Goal: Use online tool/utility: Utilize a website feature to perform a specific function

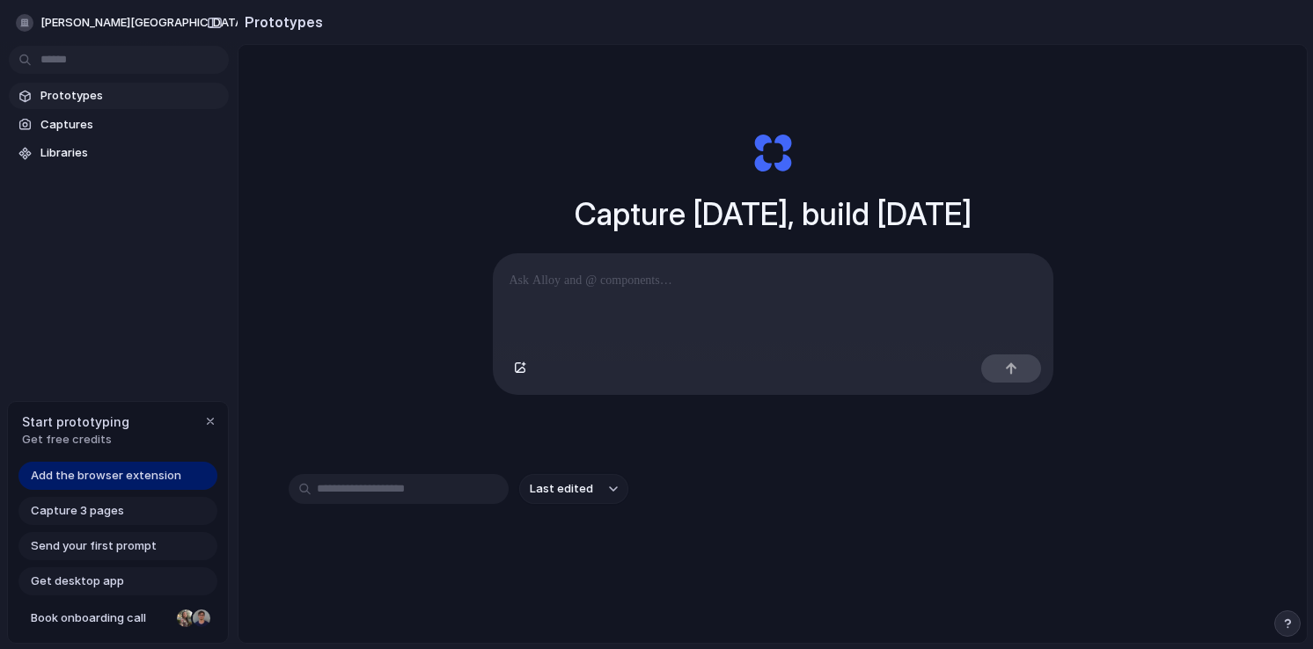
click at [604, 289] on p at bounding box center [772, 280] width 527 height 21
click at [604, 289] on p "**********" at bounding box center [772, 280] width 527 height 21
click at [637, 291] on div "**********" at bounding box center [773, 300] width 559 height 93
click at [780, 311] on div at bounding box center [773, 300] width 559 height 93
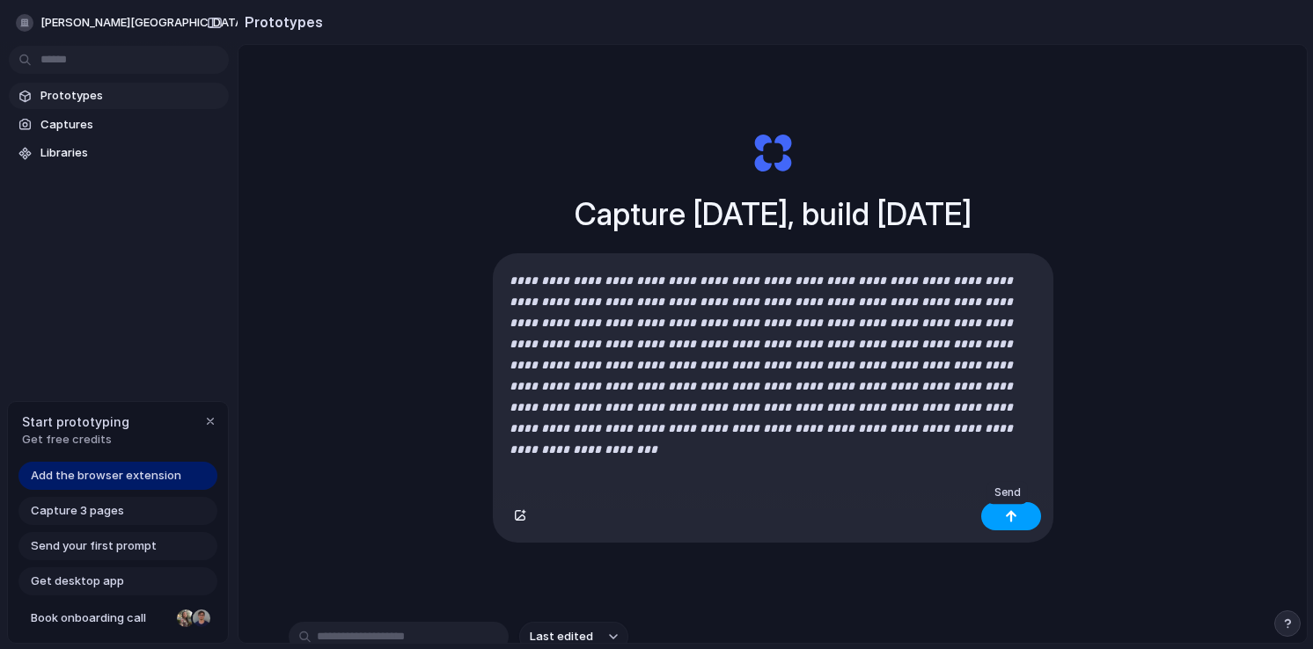
click at [1026, 517] on button "button" at bounding box center [1011, 516] width 60 height 28
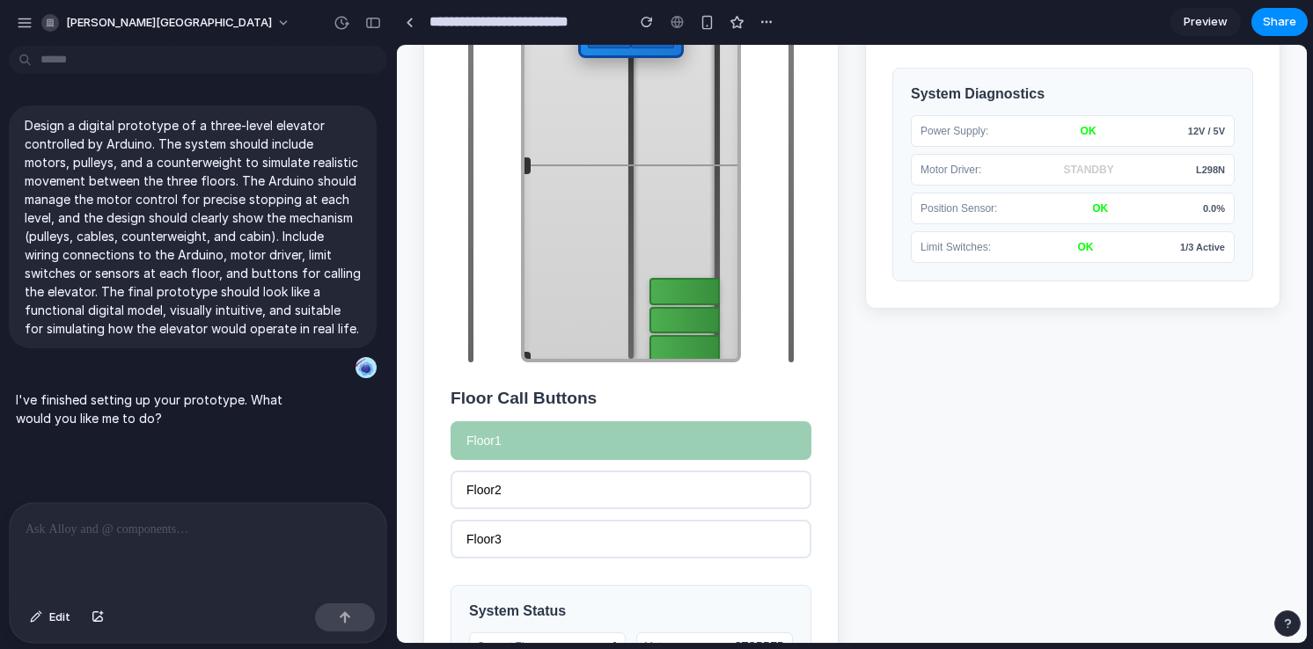
scroll to position [362, 0]
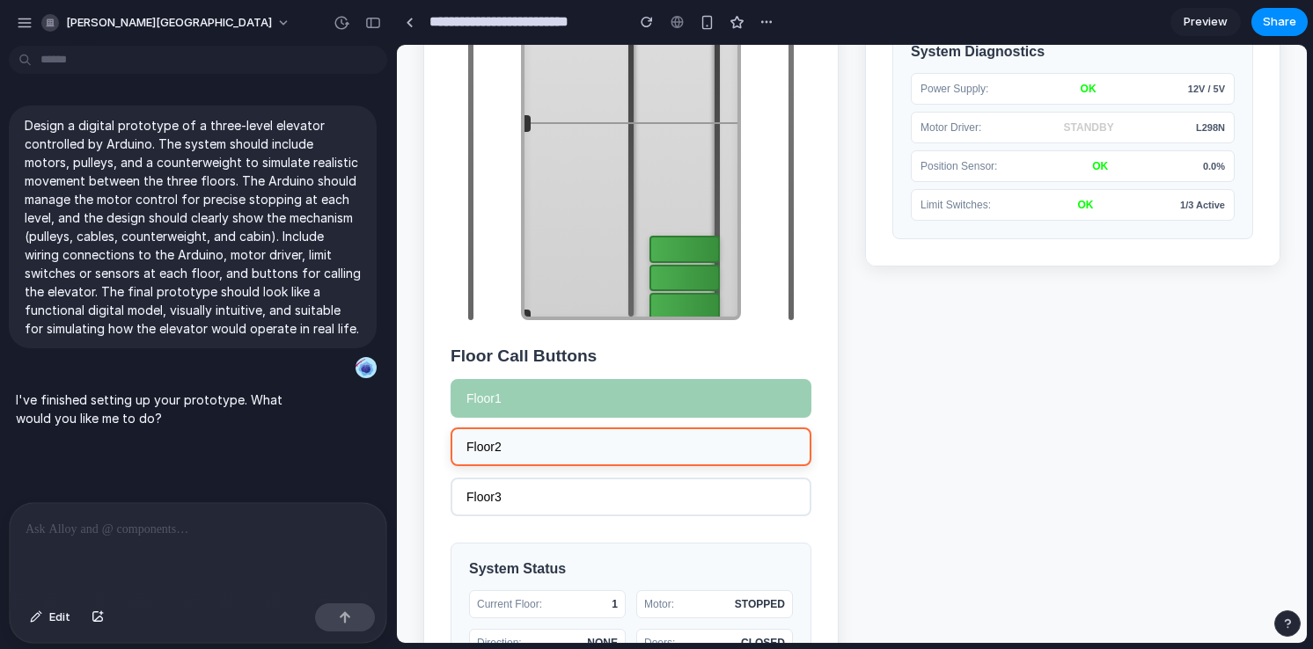
click at [704, 444] on button "Floor 2" at bounding box center [630, 447] width 361 height 39
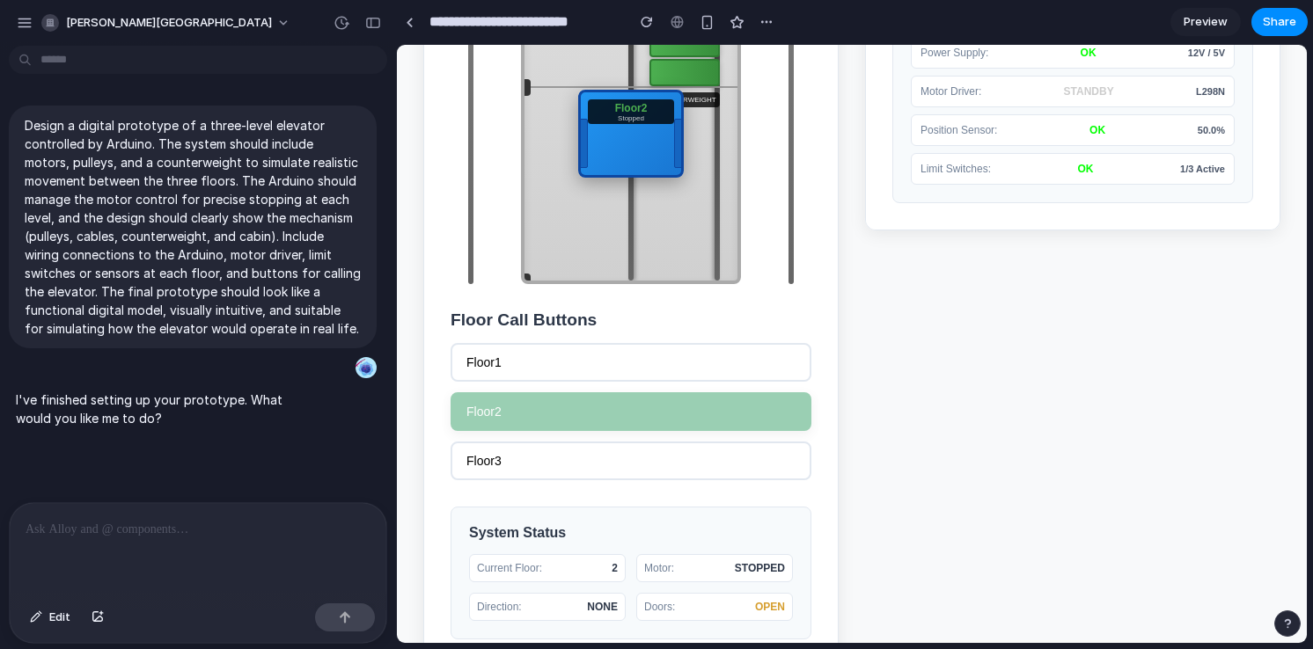
scroll to position [398, 0]
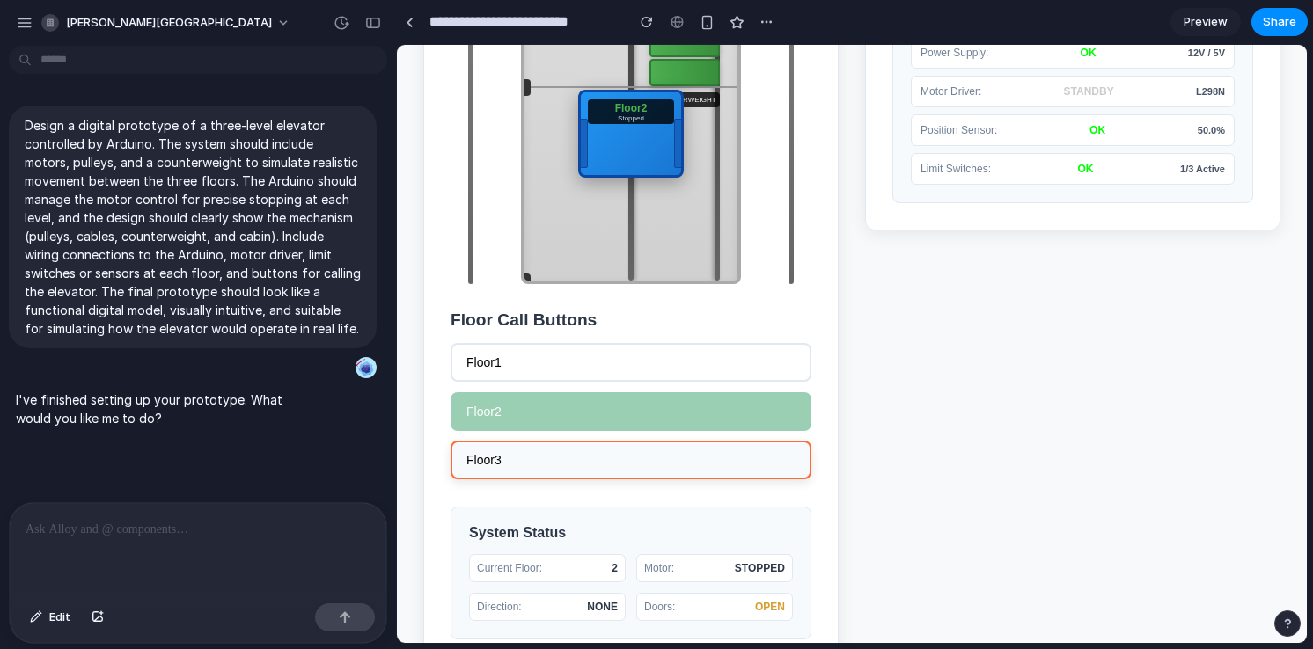
click at [685, 467] on div "Floor 3" at bounding box center [630, 460] width 329 height 14
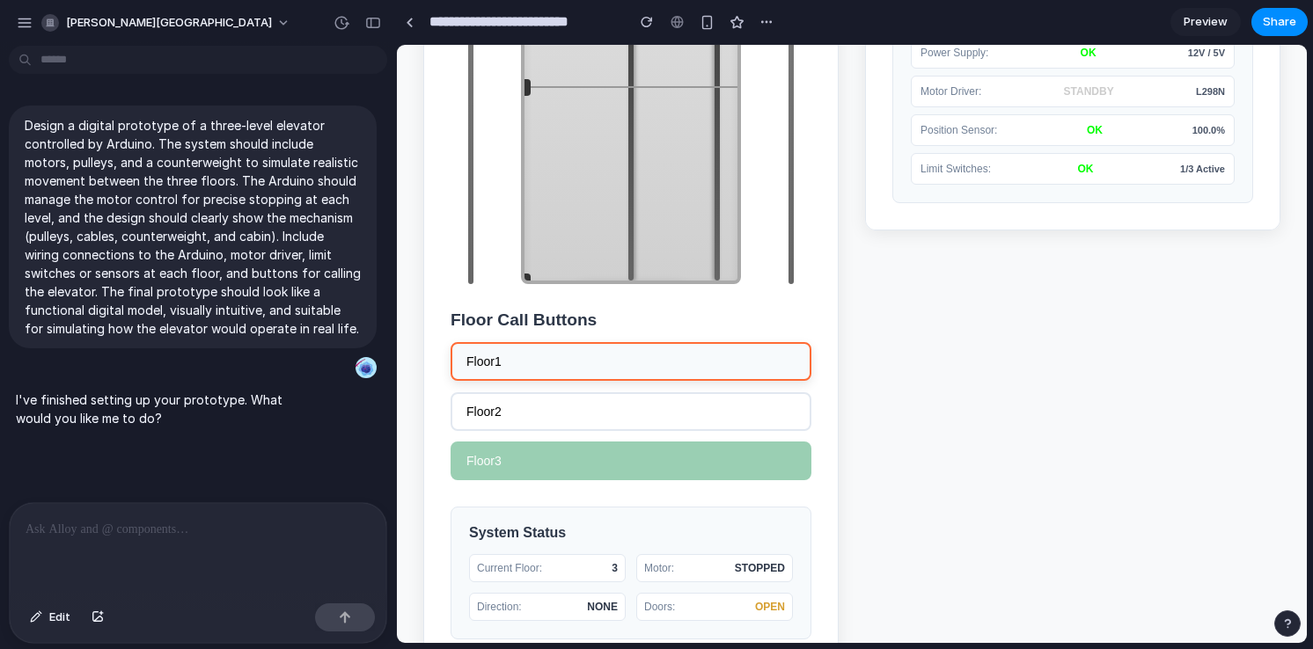
click at [673, 369] on div "Floor 1" at bounding box center [630, 362] width 329 height 14
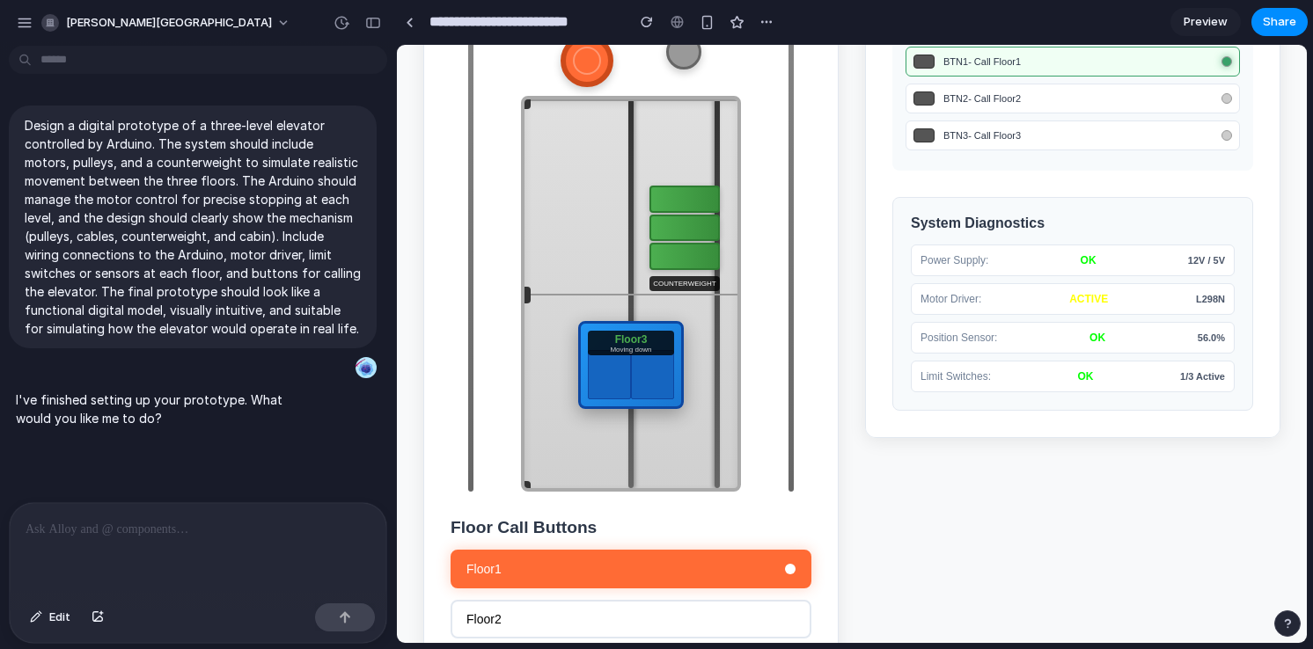
scroll to position [190, 0]
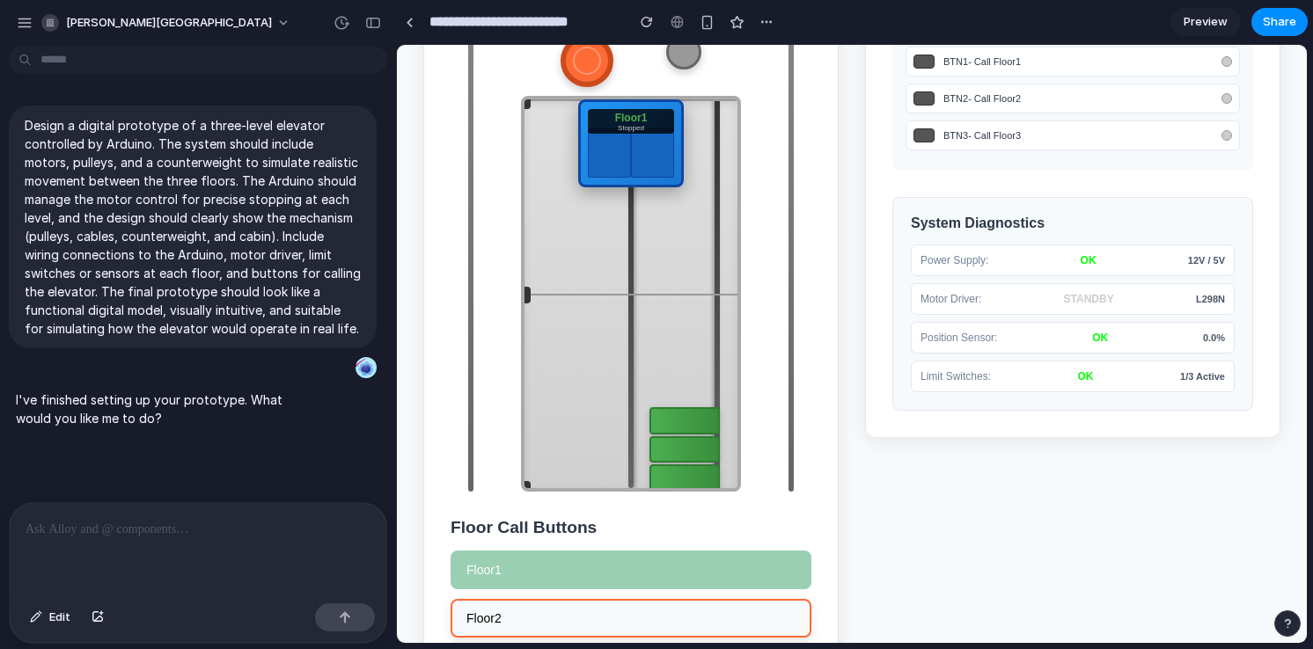
click at [744, 626] on div "Floor 2" at bounding box center [630, 618] width 329 height 14
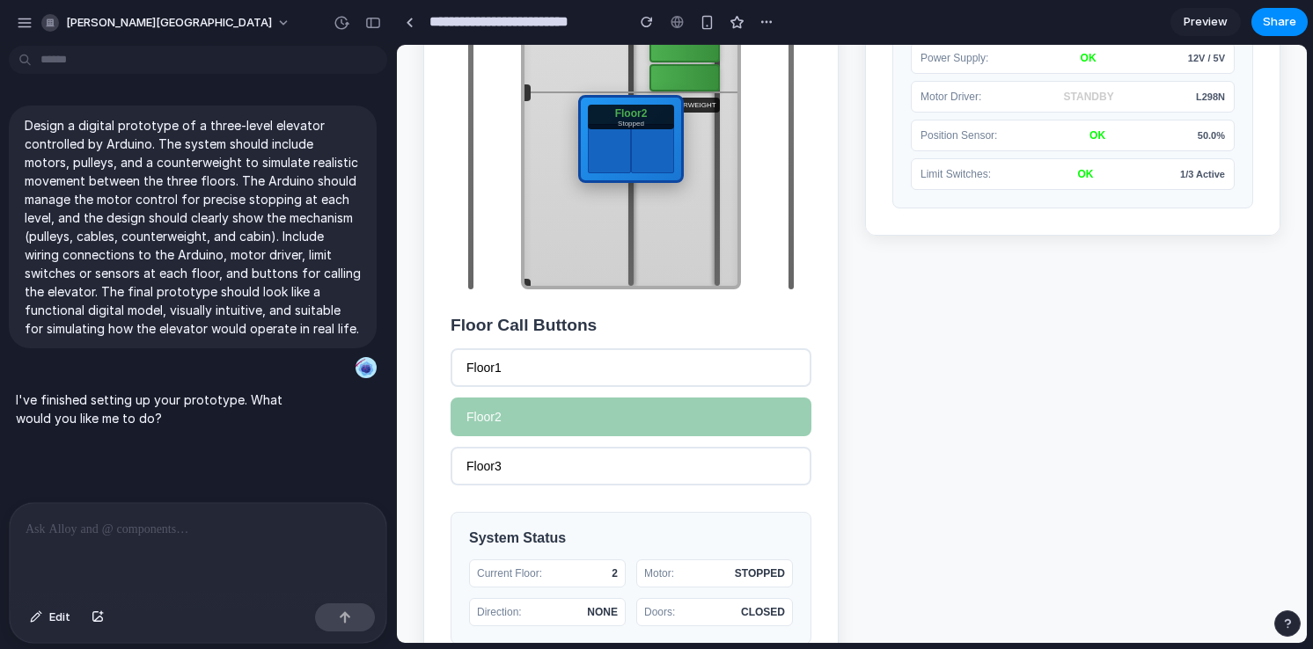
scroll to position [516, 0]
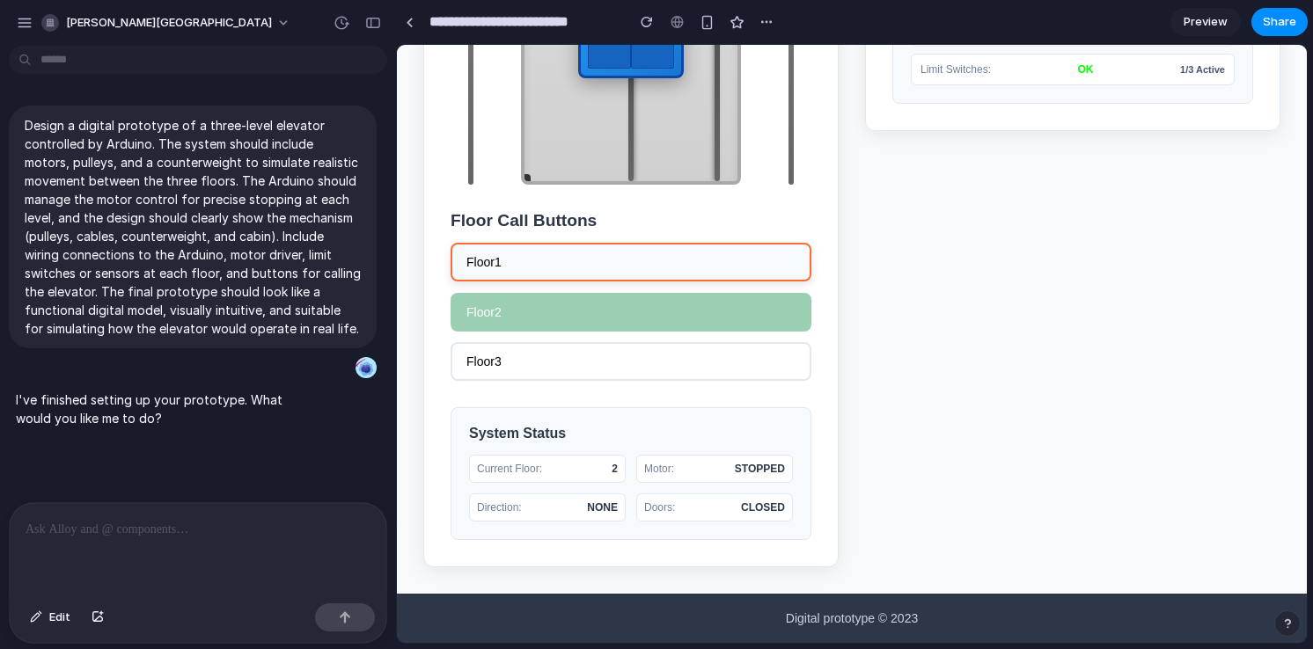
click at [555, 255] on div "Floor 1" at bounding box center [630, 262] width 329 height 14
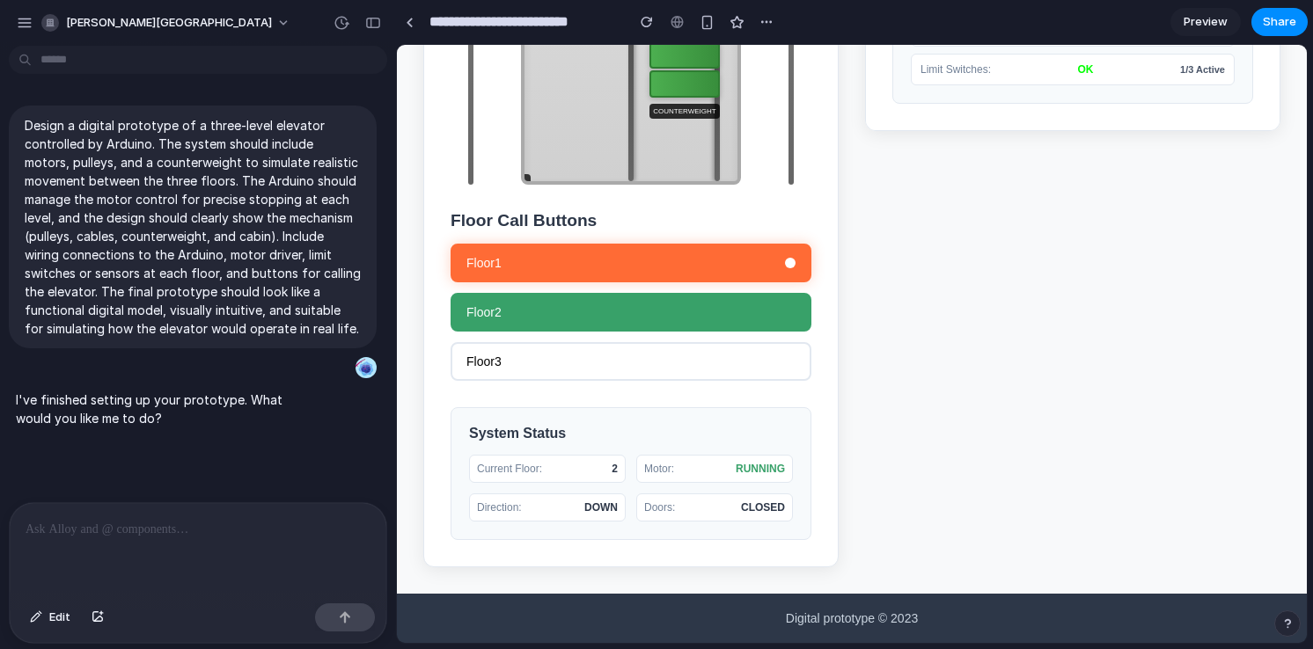
click at [725, 508] on div "Doors: CLOSED" at bounding box center [714, 508] width 157 height 28
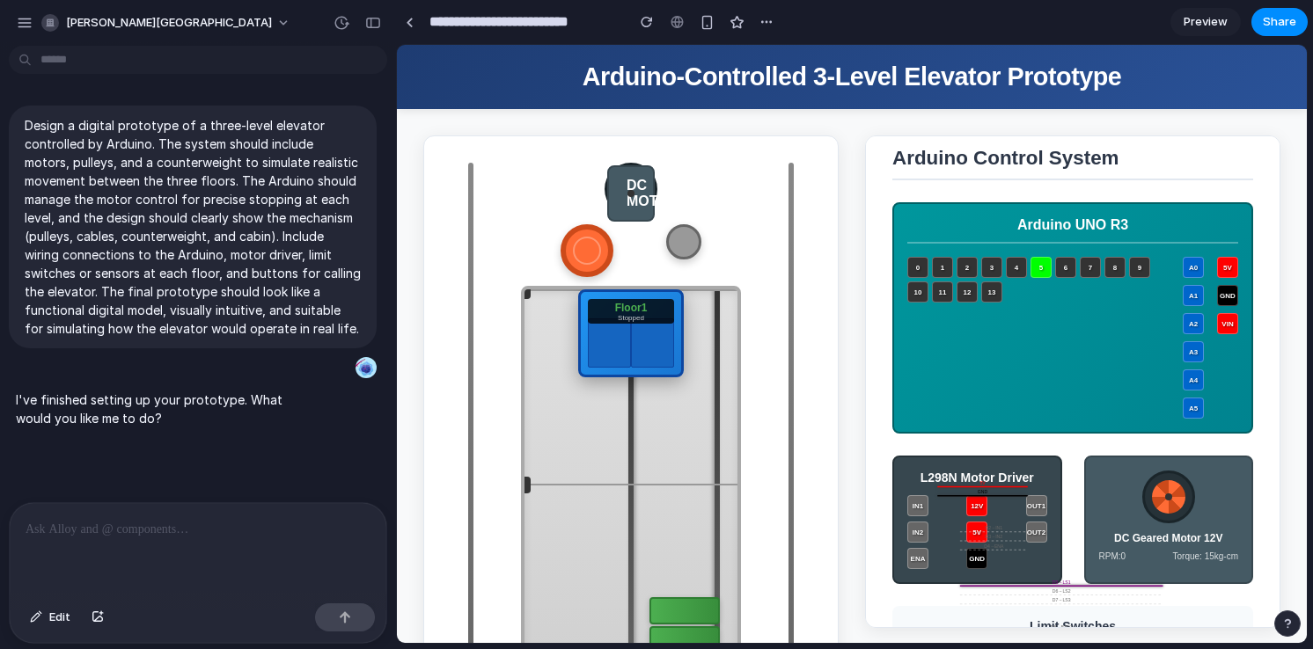
scroll to position [0, 0]
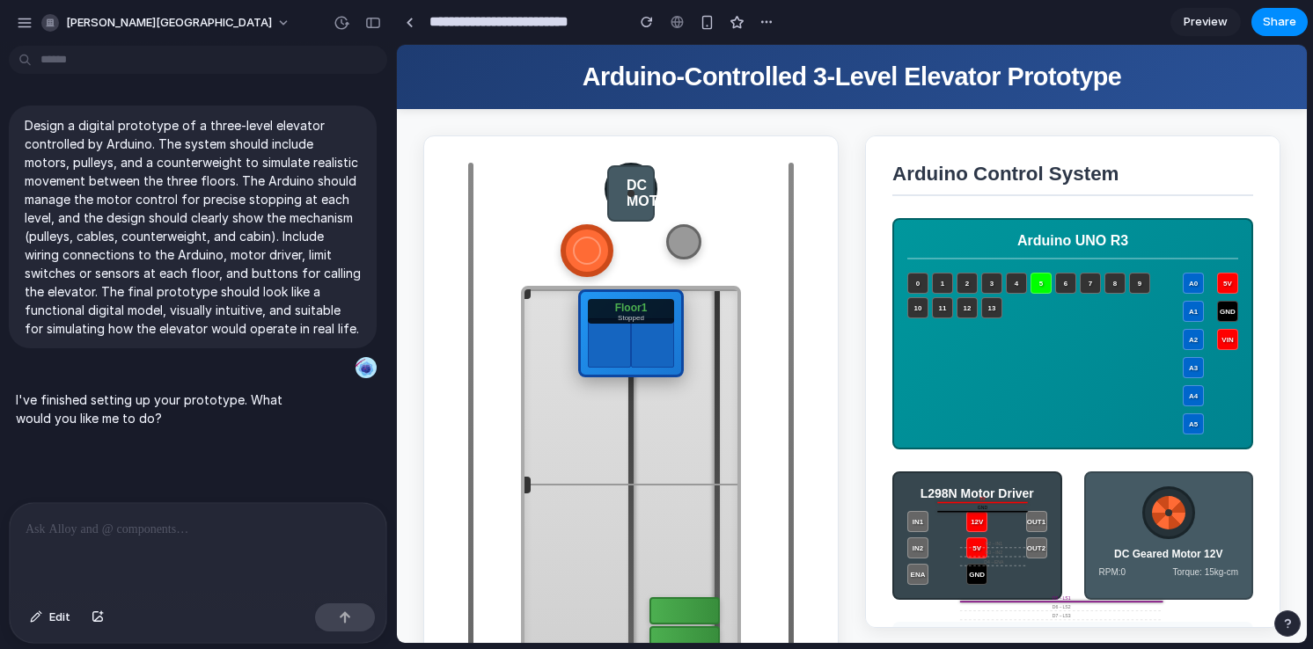
click at [1117, 293] on div "8" at bounding box center [1114, 283] width 21 height 21
click at [1112, 293] on div "8" at bounding box center [1114, 283] width 21 height 21
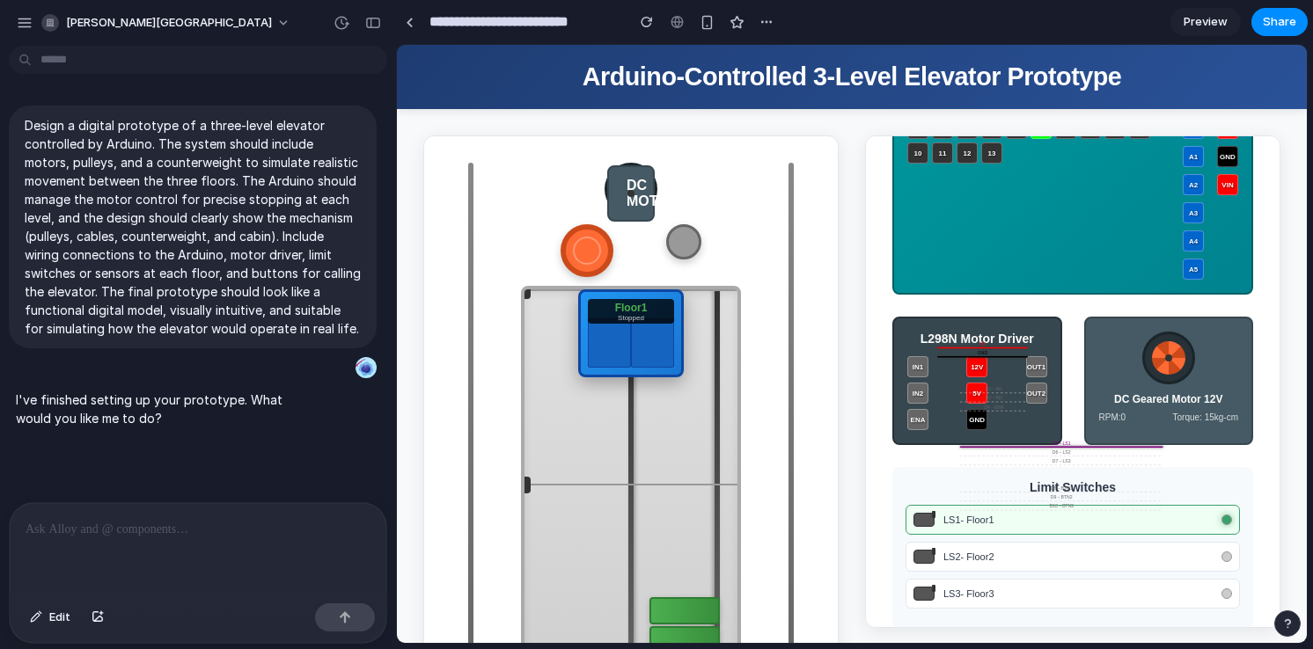
scroll to position [155, 0]
click at [1151, 406] on div "DC Geared Motor 12V" at bounding box center [1169, 399] width 140 height 12
click at [629, 194] on div "DC MOTOR" at bounding box center [631, 194] width 9 height 32
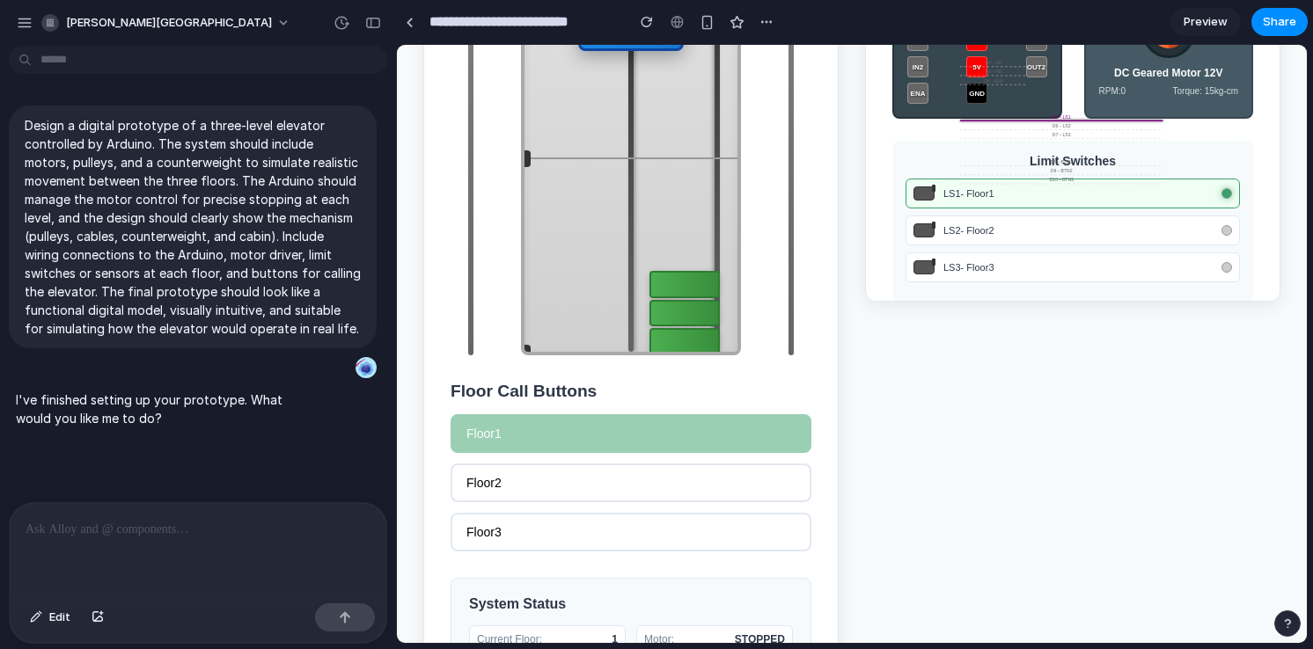
scroll to position [329, 0]
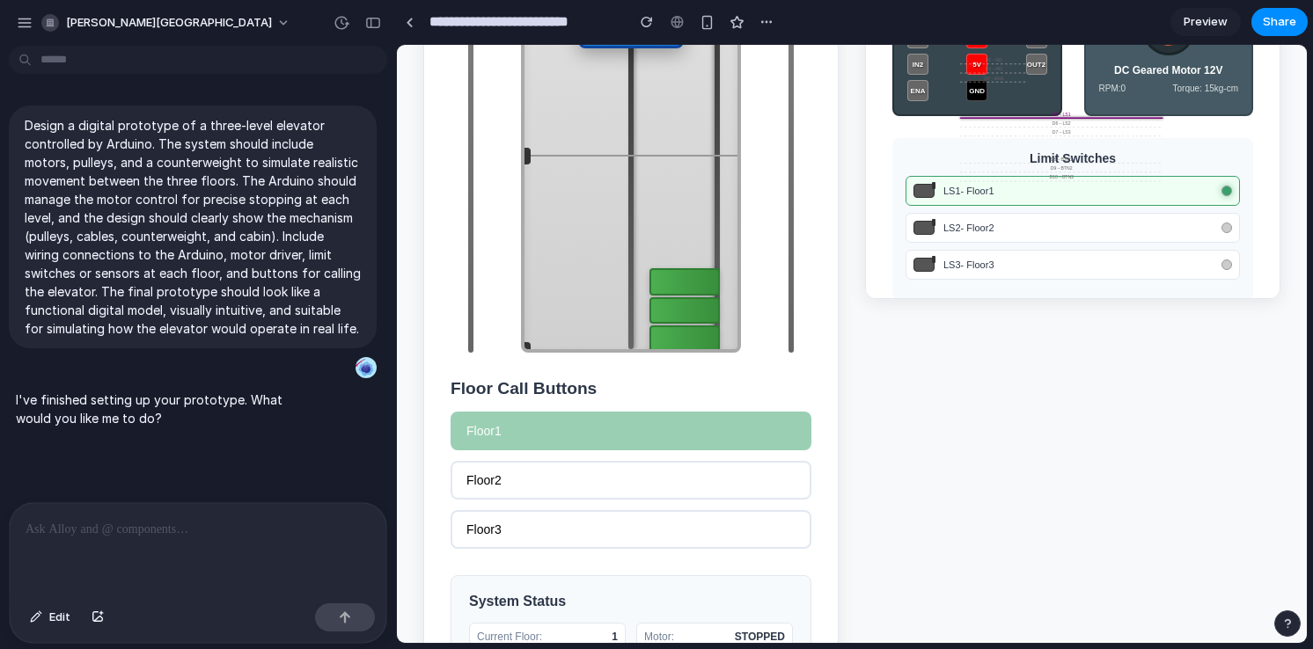
click at [680, 560] on div "Floor Call Buttons Floor 1 Floor 2 Floor 3 System Status Current Floor: 1 Motor…" at bounding box center [630, 543] width 361 height 329
click at [774, 514] on div "Floor 1 Floor 2 Floor 3" at bounding box center [630, 480] width 361 height 137
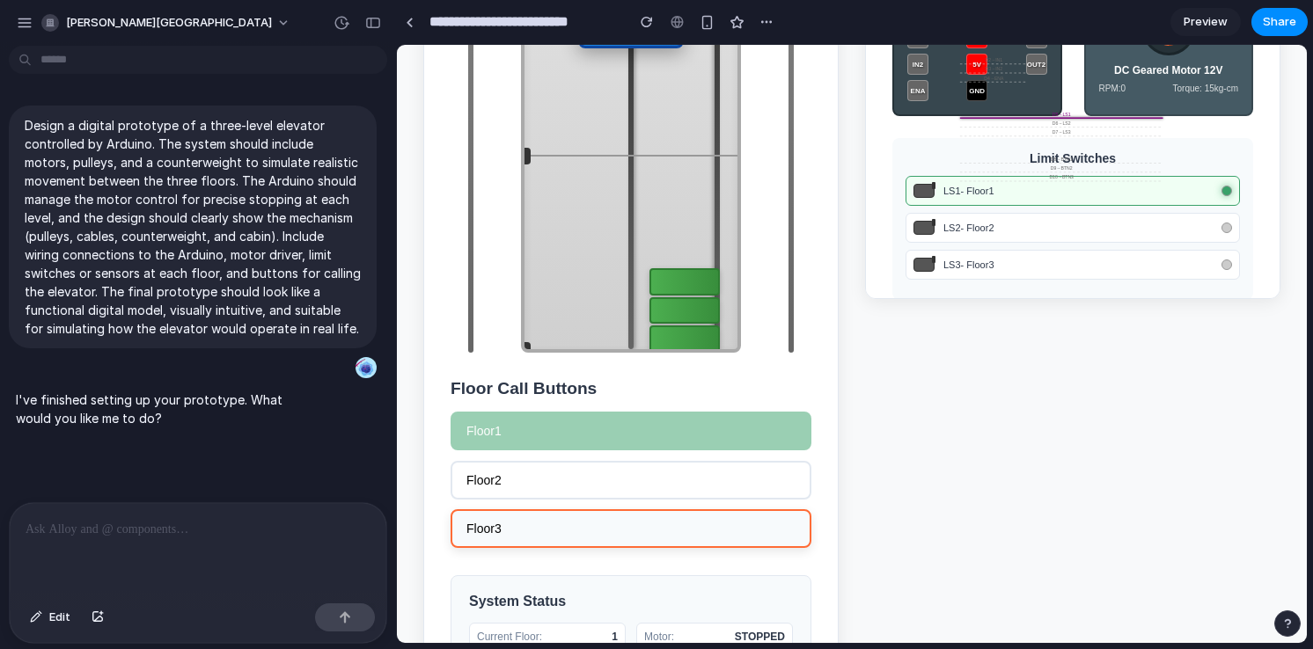
click at [697, 548] on button "Floor 3" at bounding box center [630, 528] width 361 height 39
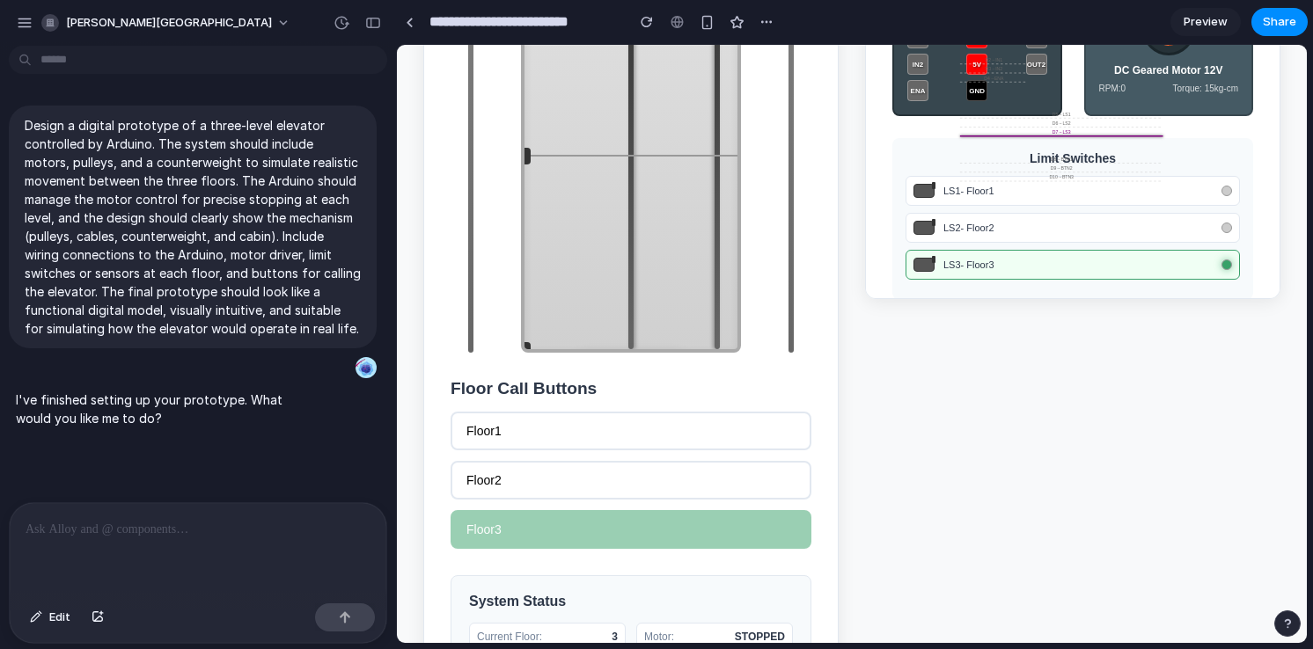
click at [187, 560] on div at bounding box center [198, 549] width 377 height 93
click at [33, 570] on div at bounding box center [198, 549] width 377 height 93
click at [128, 543] on div at bounding box center [198, 549] width 377 height 93
click at [17, 15] on div "button" at bounding box center [25, 23] width 16 height 16
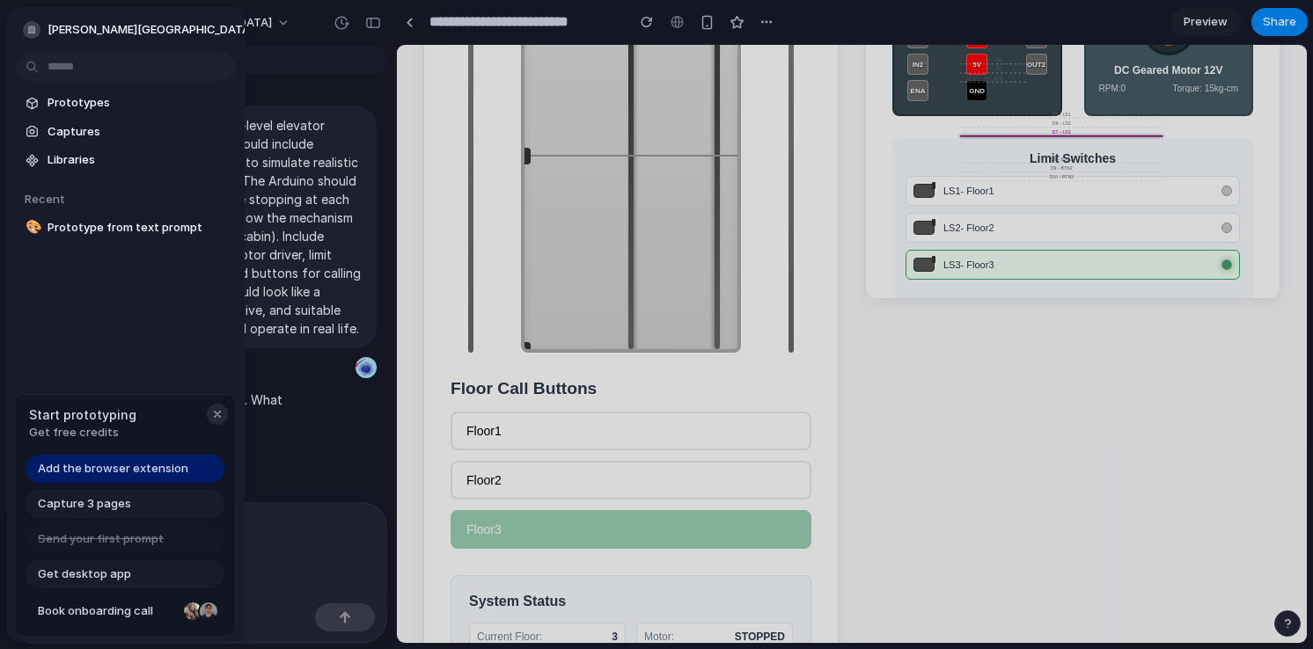
click at [217, 419] on div "button" at bounding box center [217, 414] width 14 height 14
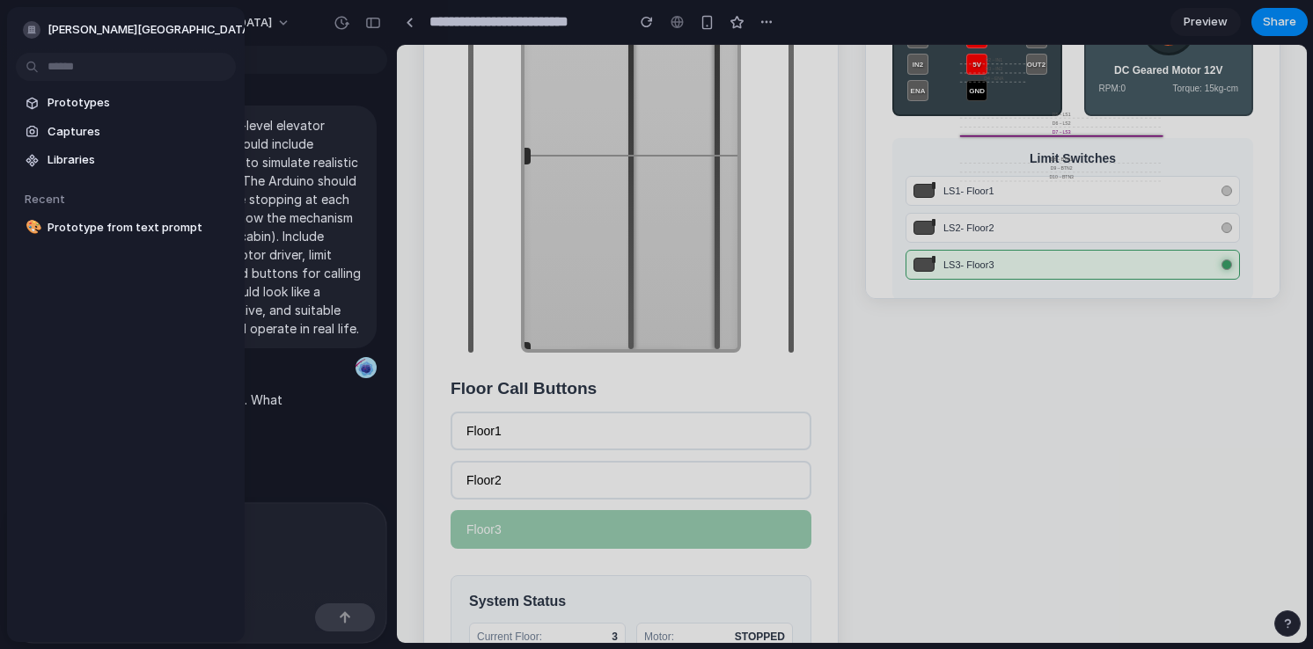
click at [180, 81] on div "Prototypes Captures Libraries Recent 🎨 Prototype from text prompt" at bounding box center [126, 239] width 238 height 465
click at [132, 105] on span "Prototypes" at bounding box center [138, 103] width 181 height 18
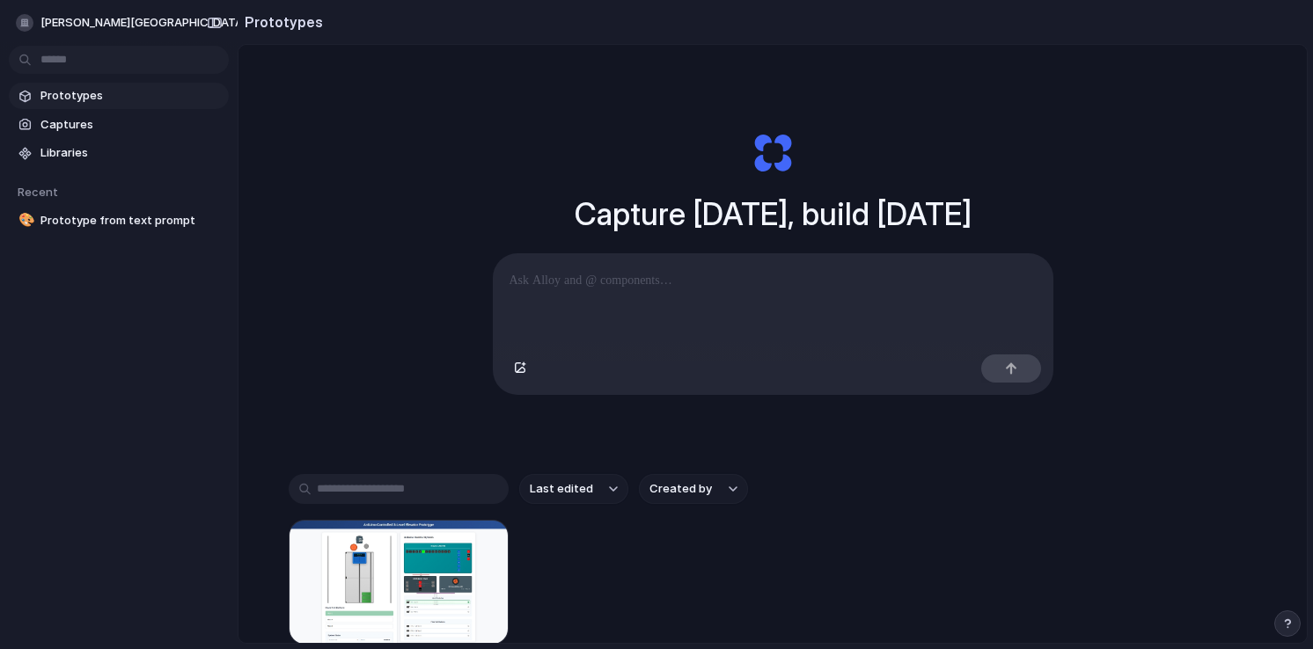
click at [575, 331] on div at bounding box center [773, 300] width 559 height 93
click at [618, 263] on div at bounding box center [773, 300] width 559 height 93
click at [618, 286] on p at bounding box center [772, 280] width 527 height 21
click at [606, 304] on div at bounding box center [773, 300] width 559 height 93
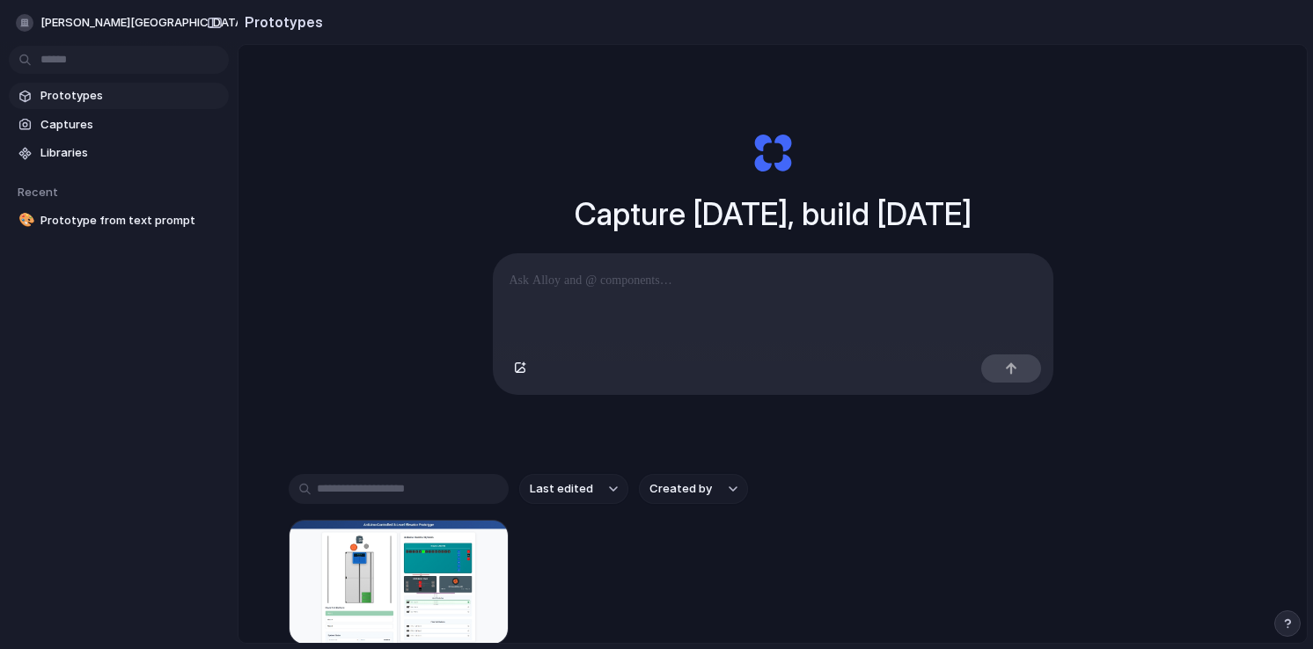
click at [611, 274] on p at bounding box center [772, 280] width 527 height 21
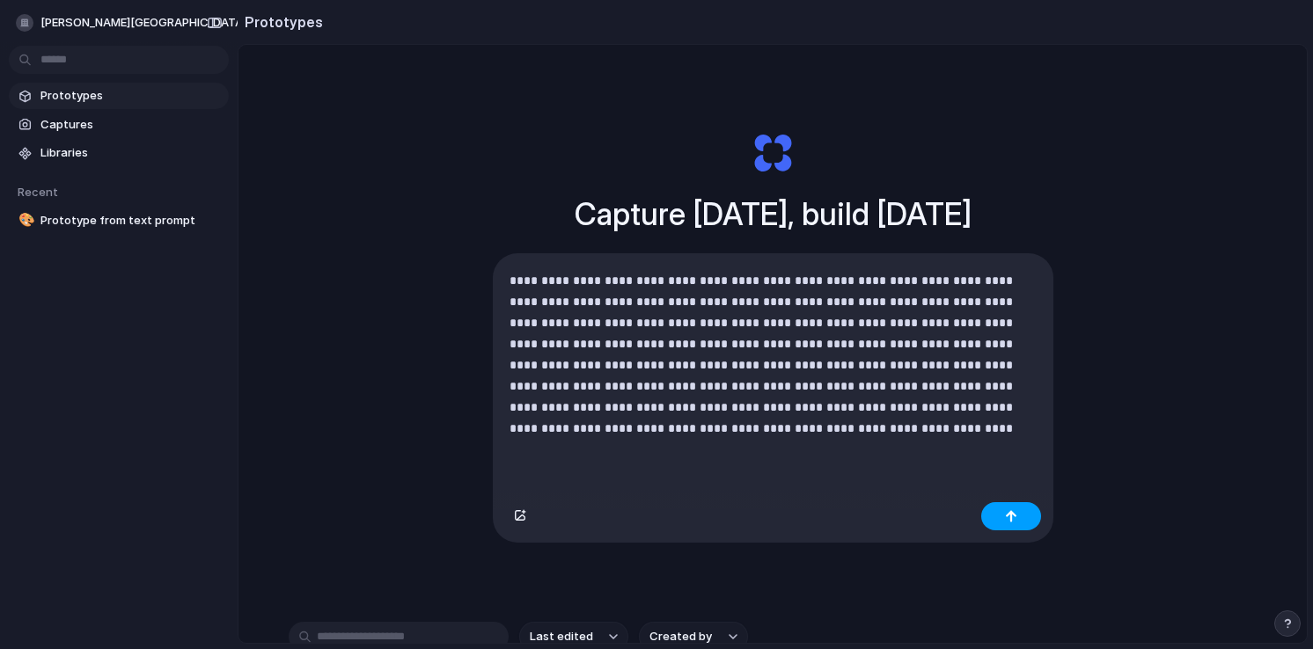
click at [1009, 510] on button "button" at bounding box center [1011, 516] width 60 height 28
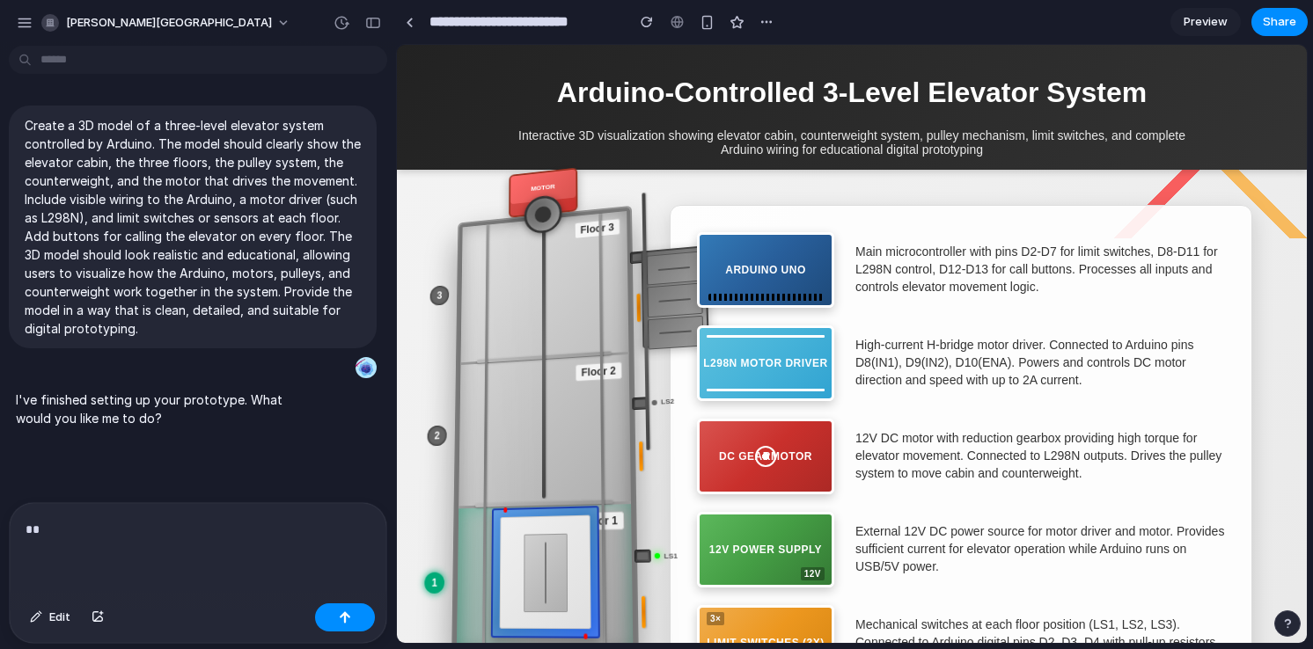
scroll to position [246, 0]
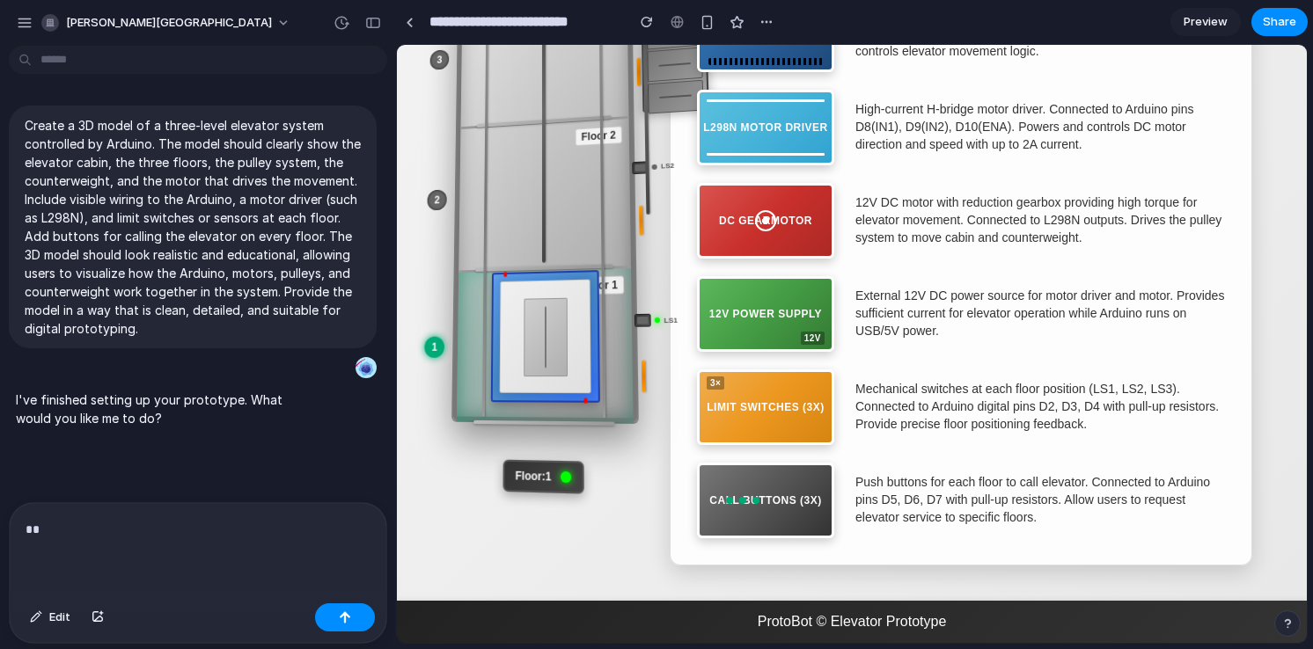
click at [762, 469] on div "Call Buttons (3x)" at bounding box center [765, 501] width 137 height 76
click at [759, 414] on div "Limit Switches (3x)" at bounding box center [765, 408] width 137 height 76
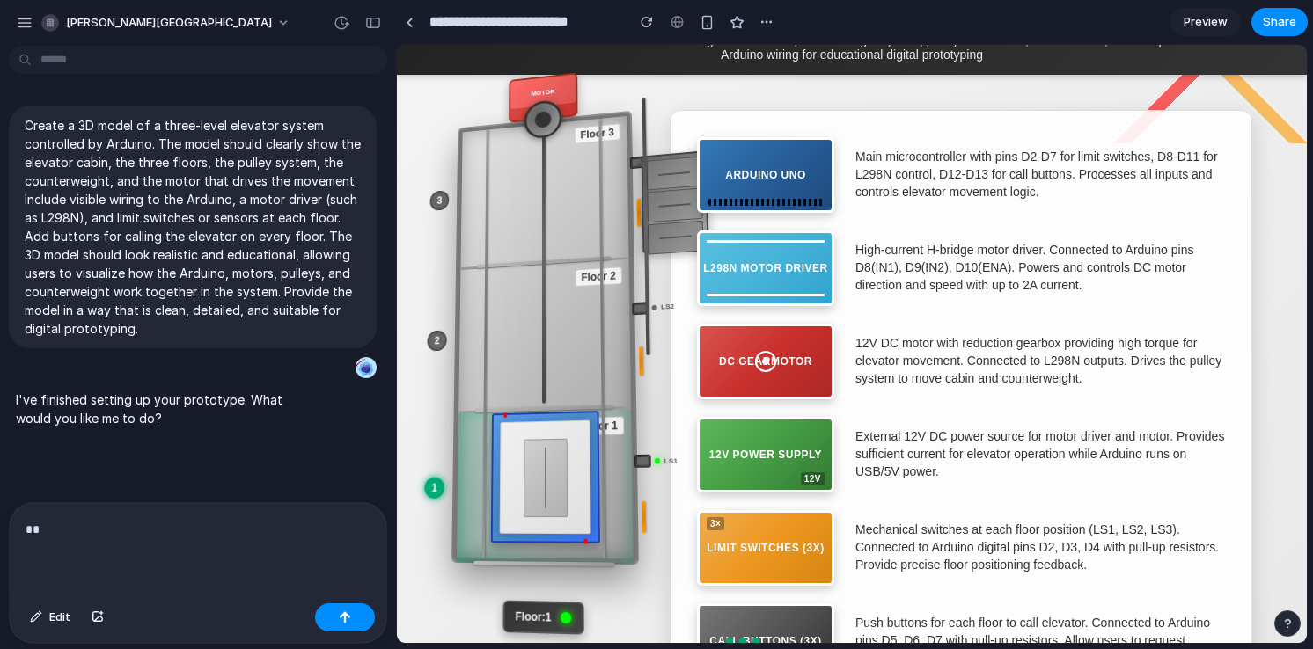
scroll to position [94, 0]
